Goal: Task Accomplishment & Management: Use online tool/utility

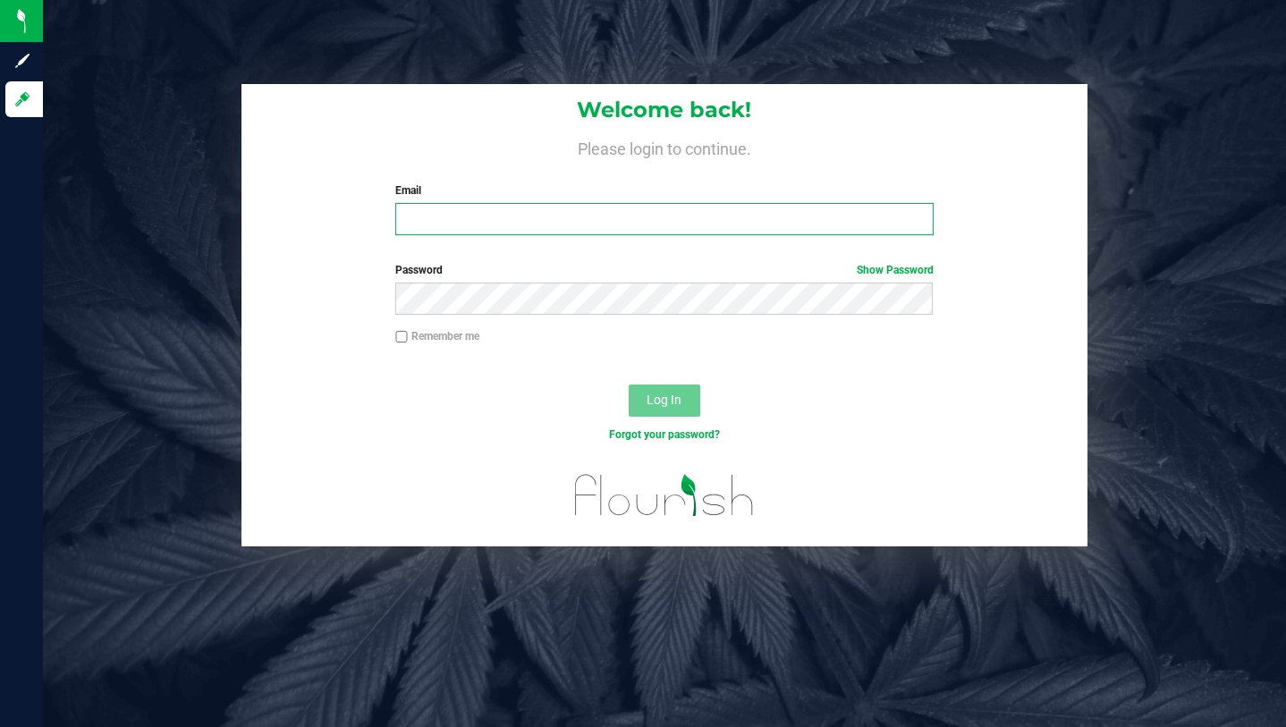
click at [478, 219] on input "Email" at bounding box center [663, 219] width 537 height 32
type input "[PERSON_NAME][EMAIL_ADDRESS][DOMAIN_NAME]"
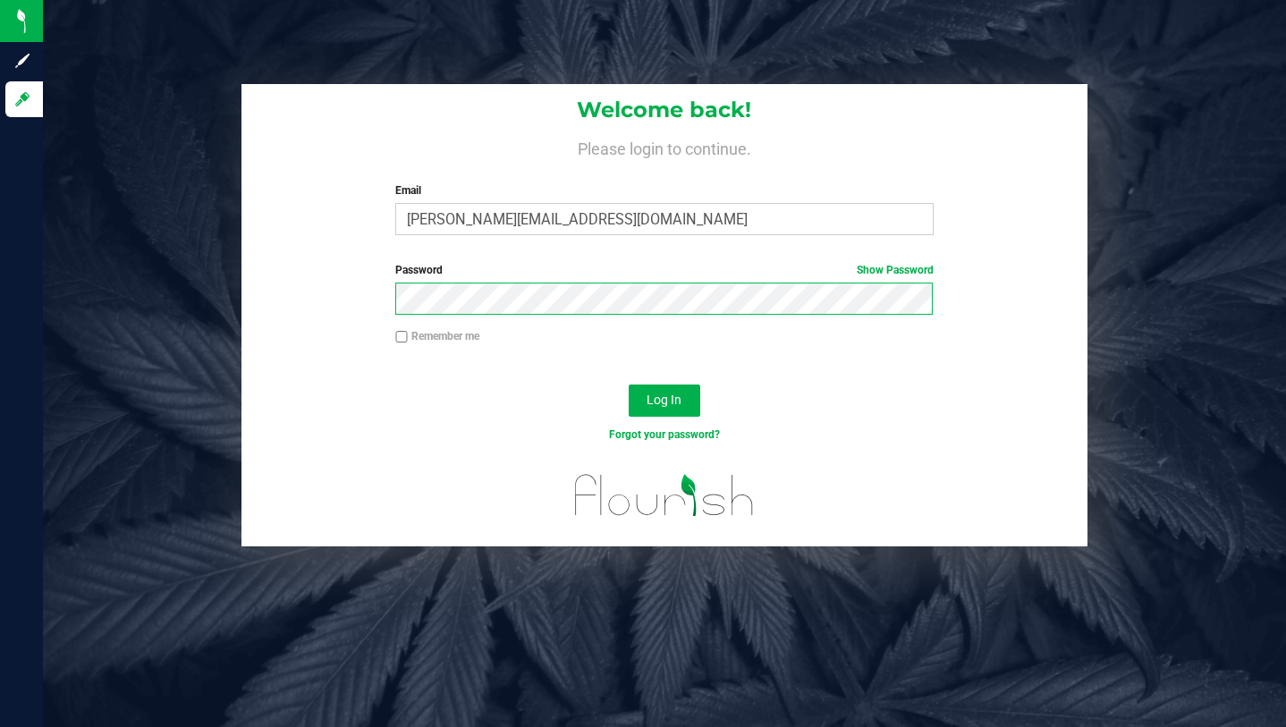
click at [628, 384] on button "Log In" at bounding box center [664, 400] width 72 height 32
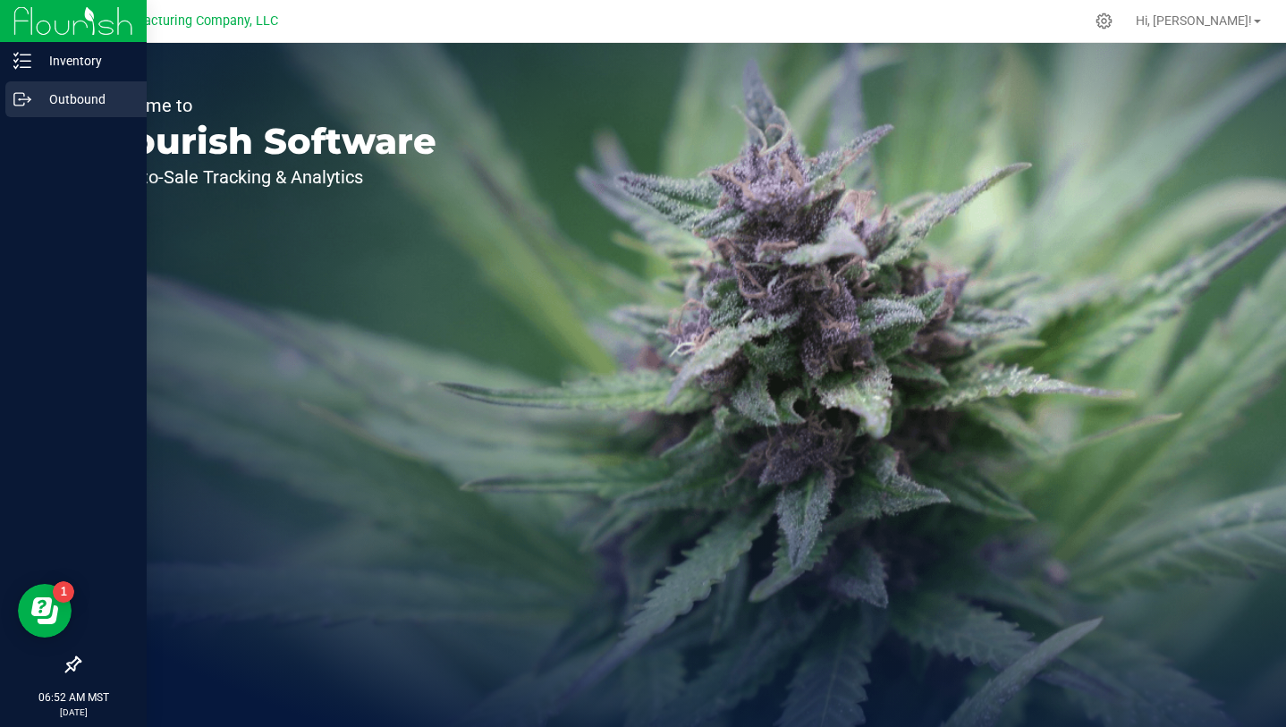
click at [68, 105] on p "Outbound" at bounding box center [84, 99] width 107 height 21
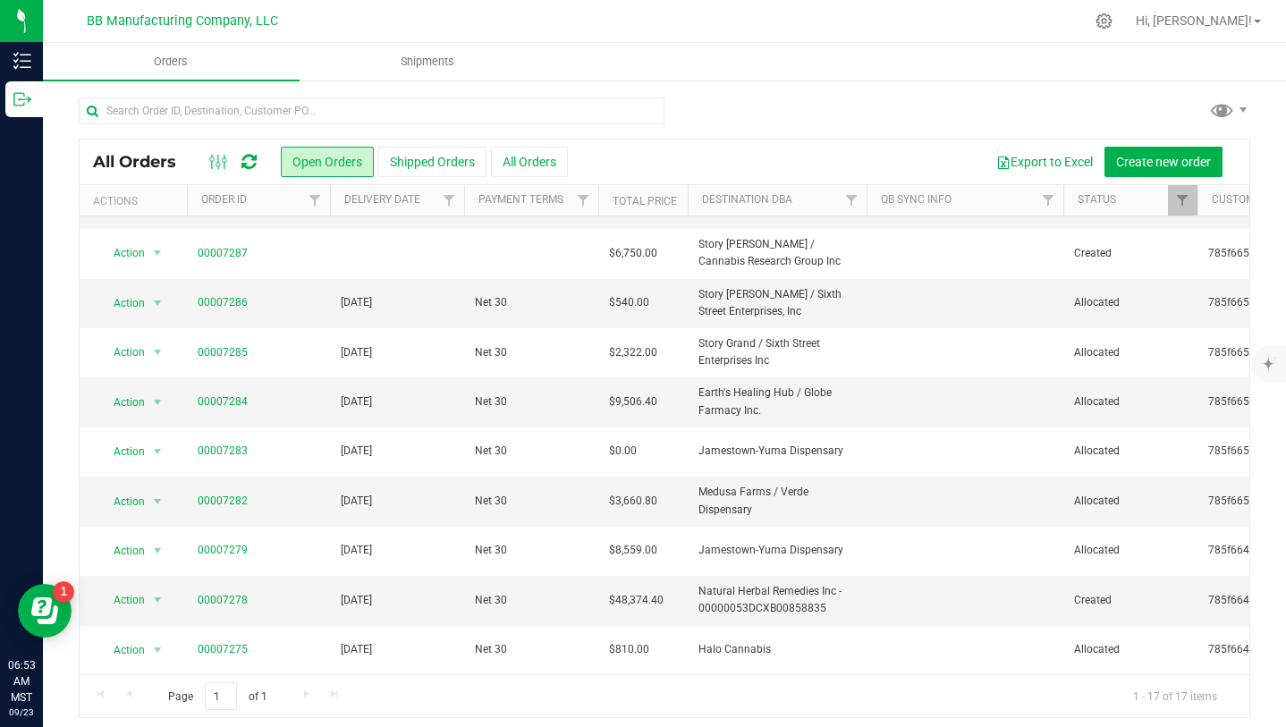
scroll to position [9, 0]
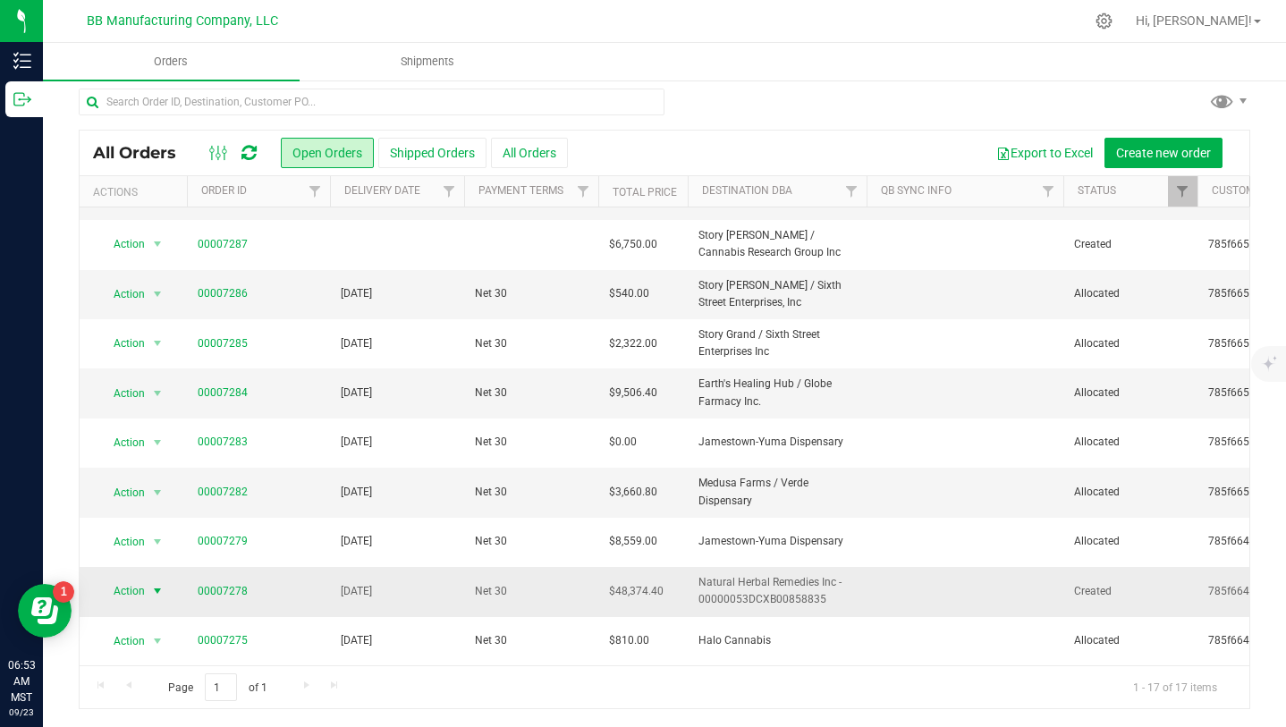
click at [156, 591] on span "select" at bounding box center [157, 591] width 14 height 14
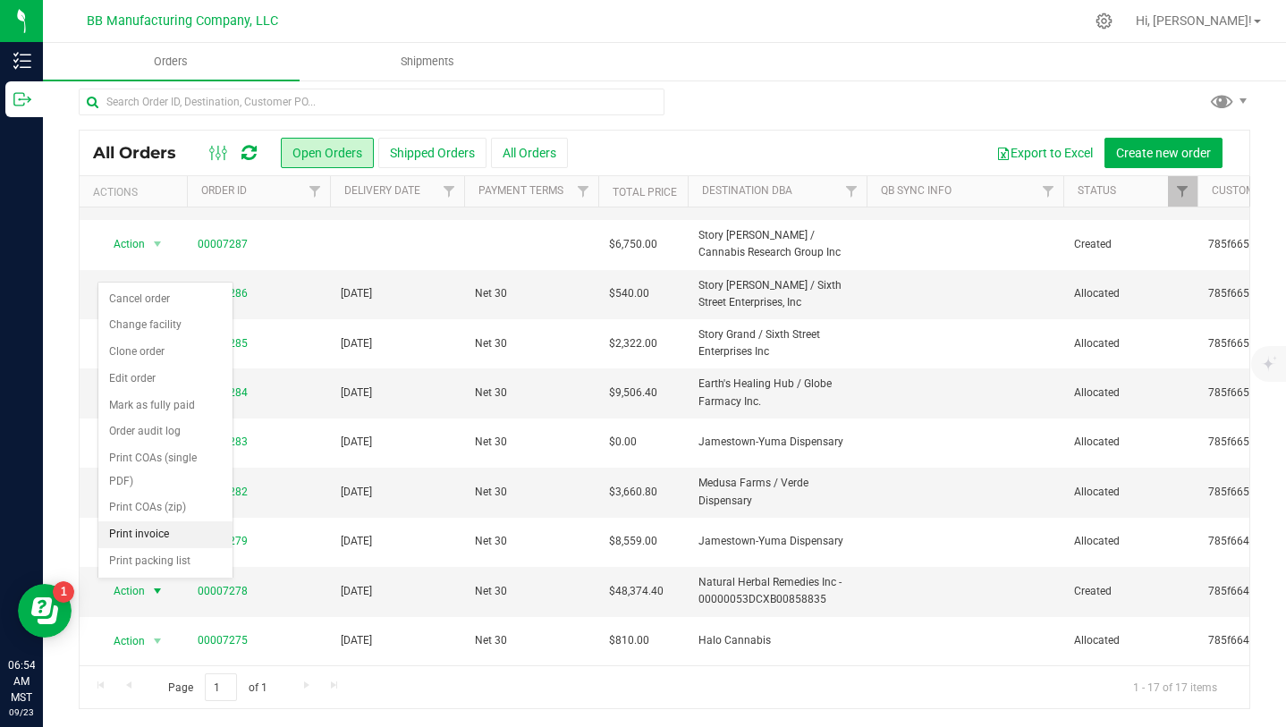
click at [157, 535] on li "Print invoice" at bounding box center [165, 534] width 134 height 27
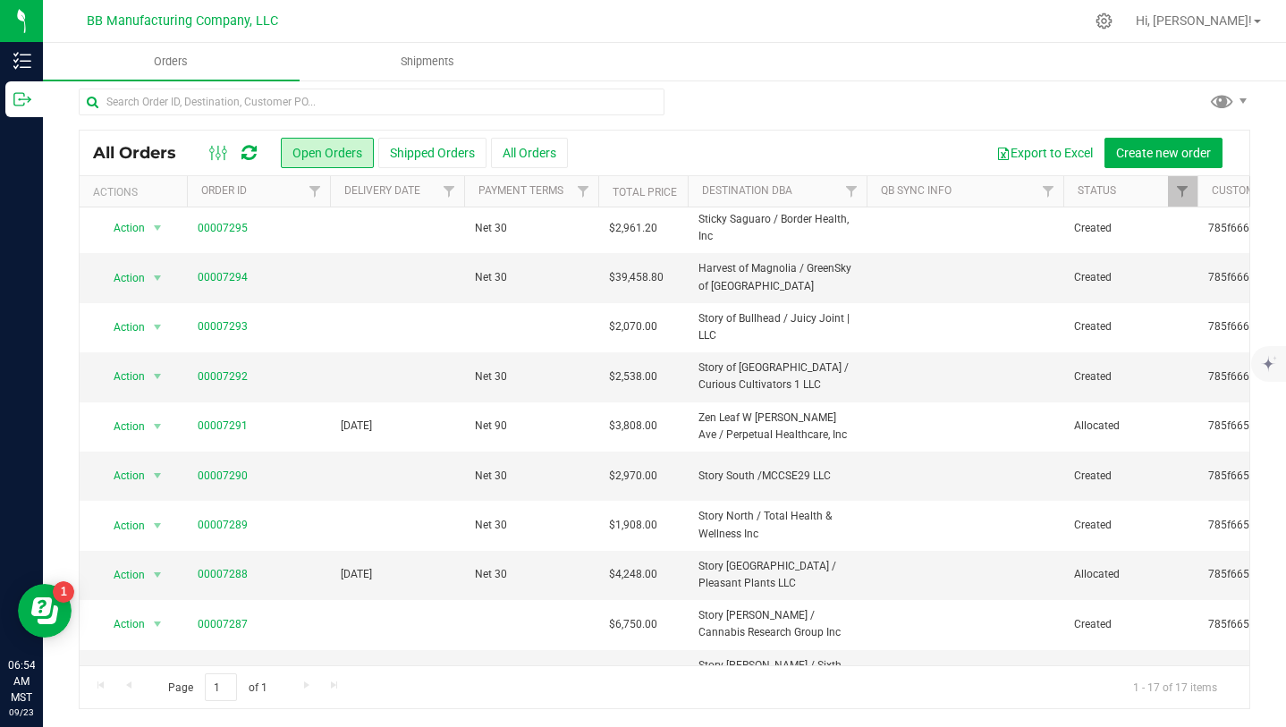
scroll to position [0, 0]
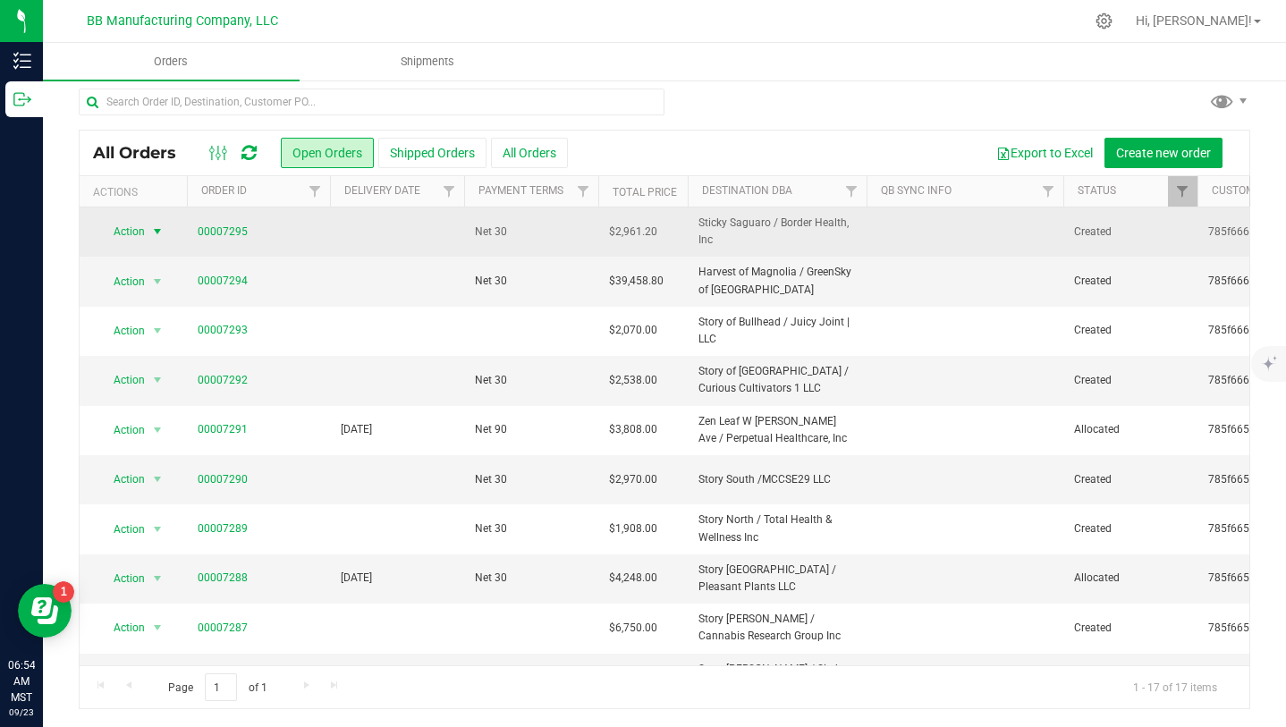
click at [163, 234] on span "select" at bounding box center [157, 231] width 14 height 14
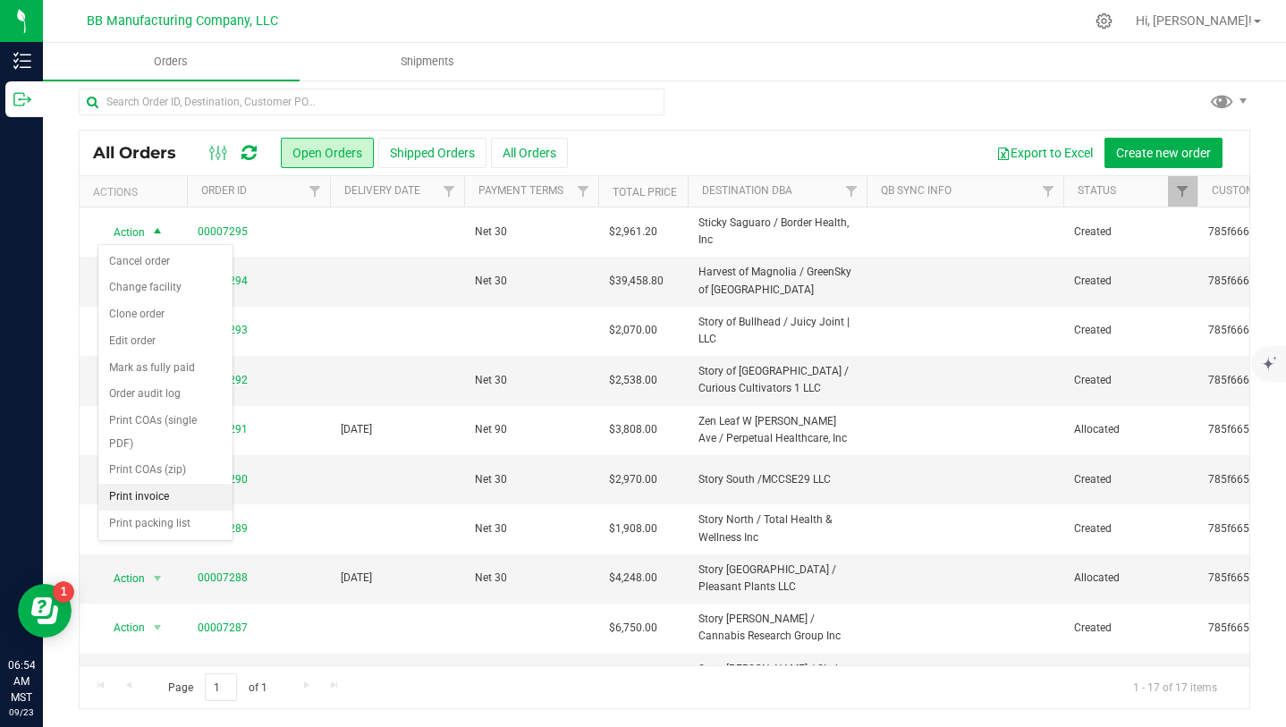
click at [167, 494] on li "Print invoice" at bounding box center [165, 497] width 134 height 27
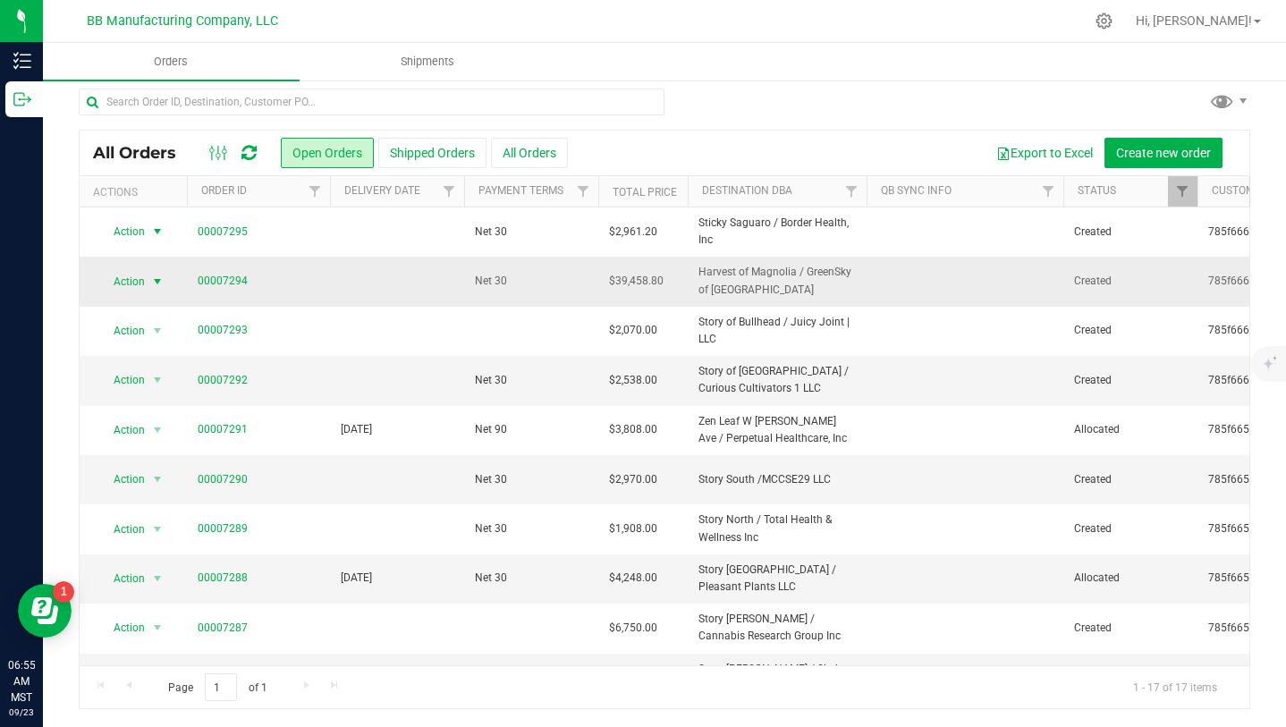
click at [162, 278] on span "select" at bounding box center [157, 281] width 14 height 14
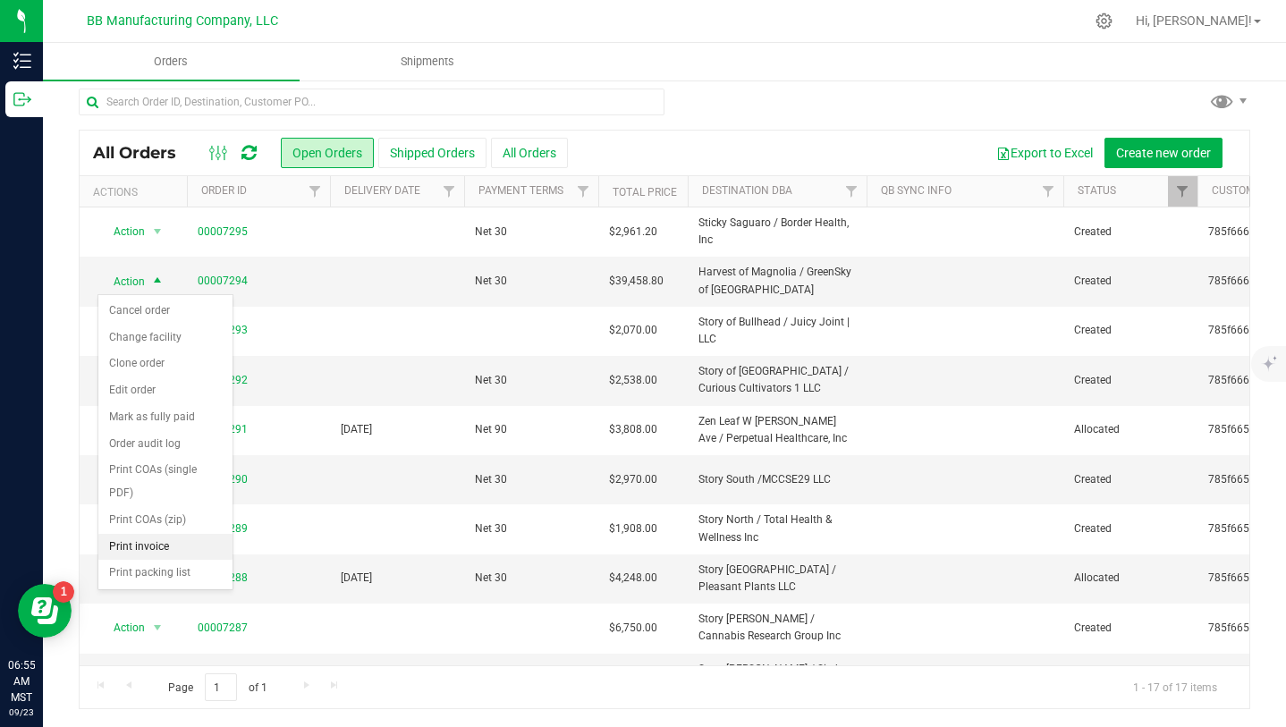
click at [148, 550] on li "Print invoice" at bounding box center [165, 547] width 134 height 27
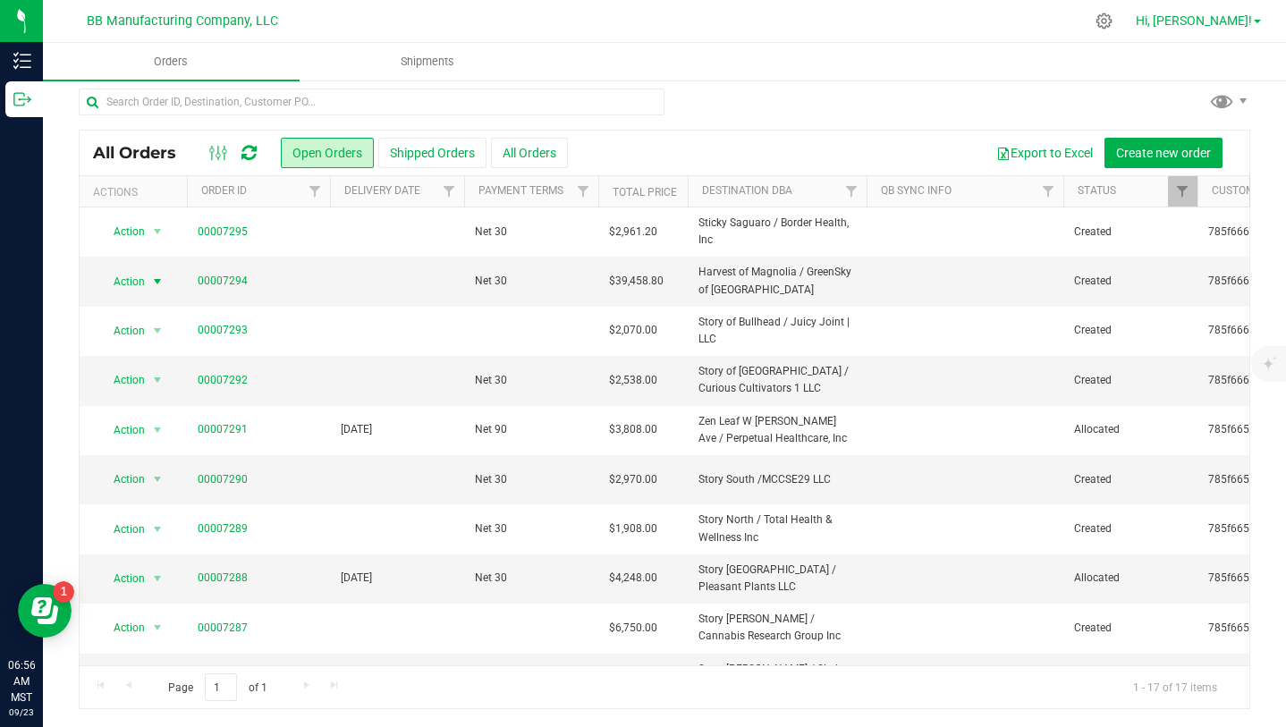
click at [1222, 21] on span "Hi, [PERSON_NAME]!" at bounding box center [1193, 20] width 116 height 14
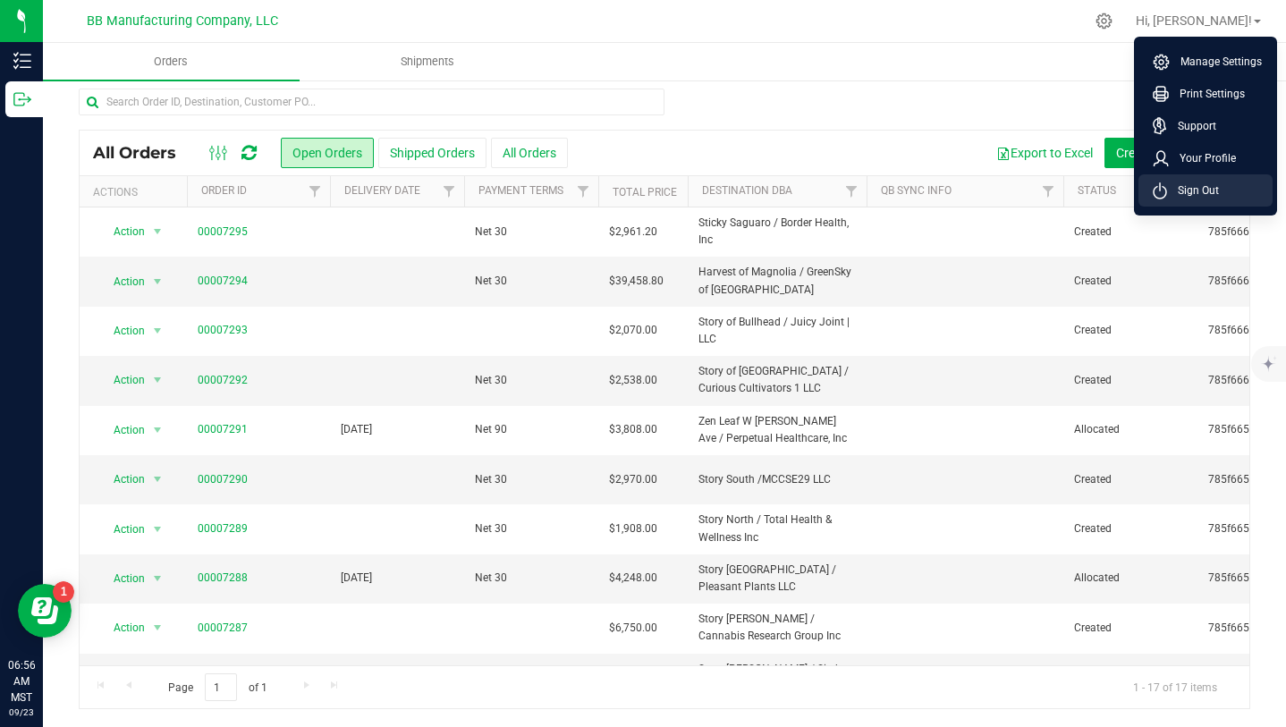
click at [1220, 189] on li "Sign Out" at bounding box center [1205, 190] width 134 height 32
